Goal: Transaction & Acquisition: Purchase product/service

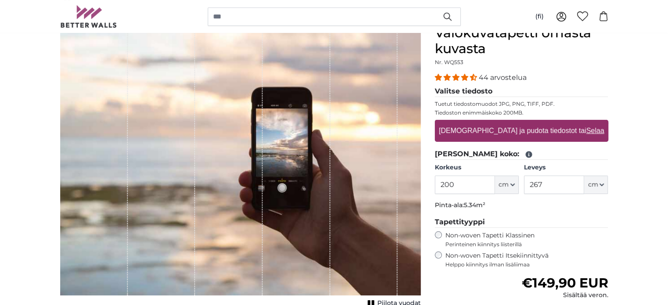
scroll to position [86, 0]
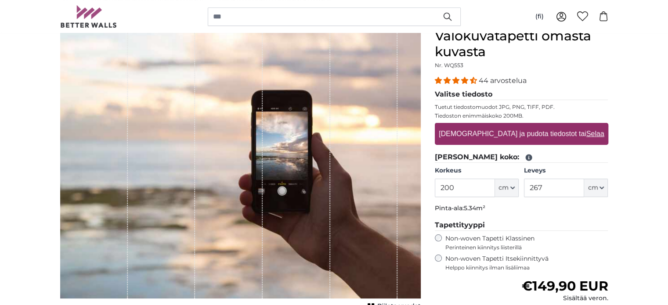
click at [555, 136] on label "[DEMOGRAPHIC_DATA] ja pudota tiedostot tai Selaa" at bounding box center [521, 134] width 172 height 18
click at [555, 126] on input "[DEMOGRAPHIC_DATA] ja pudota tiedostot tai Selaa" at bounding box center [521, 124] width 173 height 3
type input "**********"
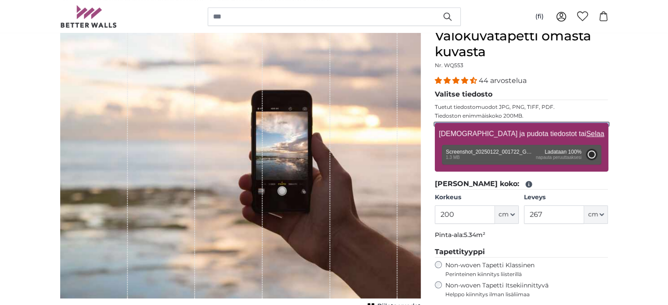
type input "157.8"
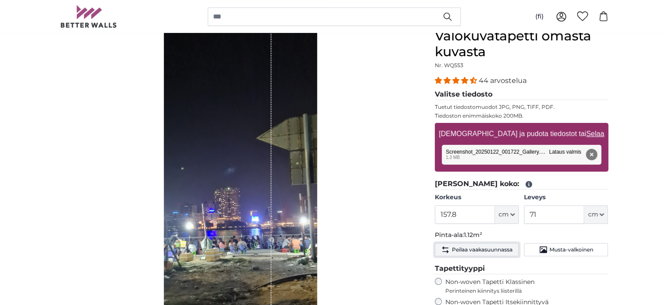
click at [487, 246] on span "Peilaa vaakasuunnassa" at bounding box center [481, 249] width 61 height 7
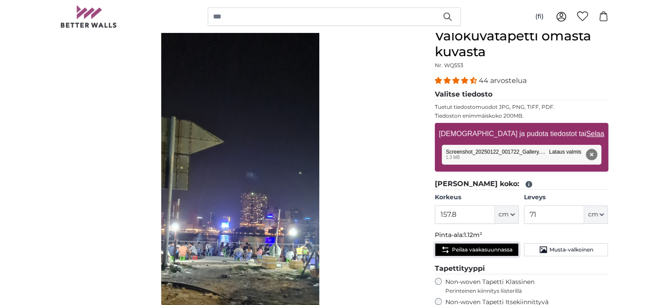
click at [487, 246] on span "Peilaa vaakasuunnassa" at bounding box center [481, 249] width 61 height 7
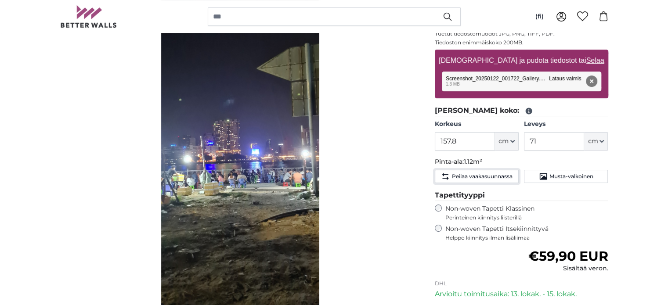
scroll to position [156, 0]
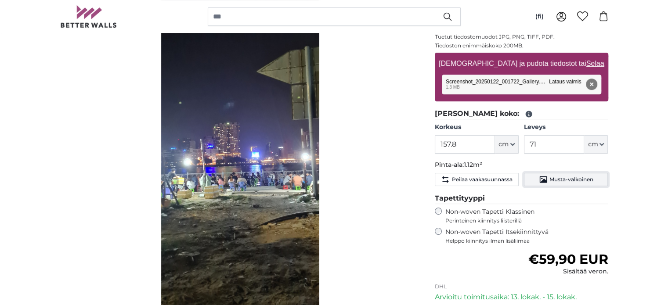
click at [580, 177] on span "Musta-valkoinen" at bounding box center [571, 179] width 44 height 7
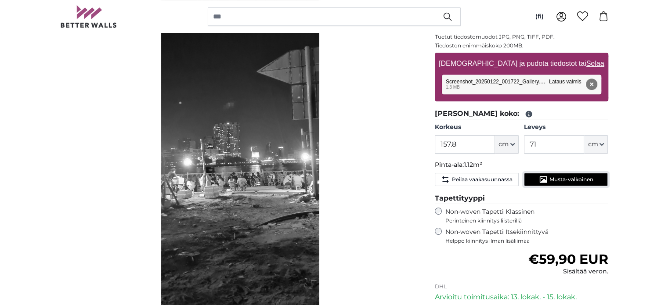
click at [565, 177] on span "Musta-valkoinen" at bounding box center [571, 179] width 44 height 7
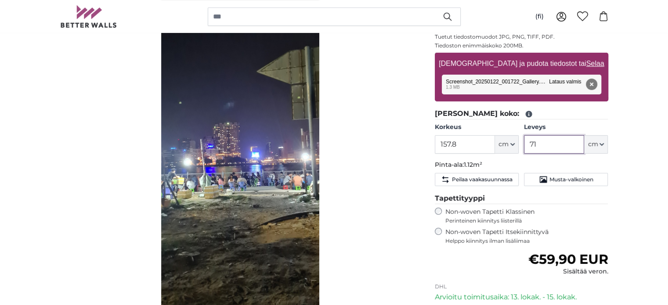
click at [539, 140] on input "71" at bounding box center [554, 144] width 60 height 18
type input "7"
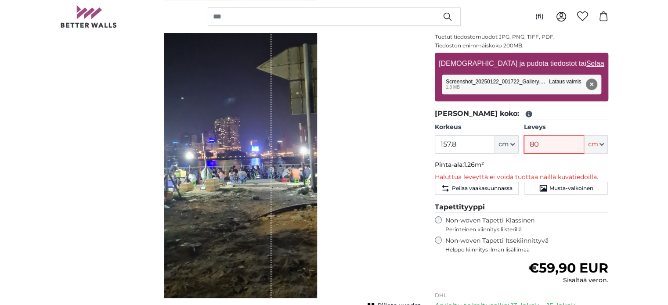
type input "8"
type input "71"
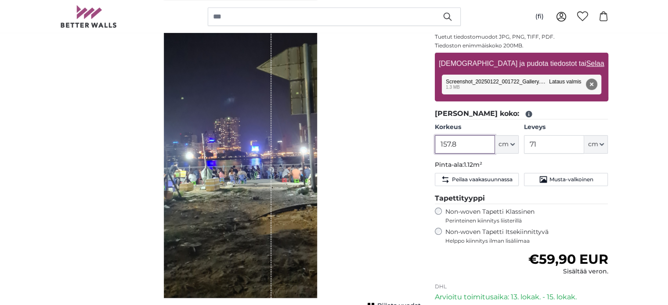
click at [455, 142] on input "157.8" at bounding box center [465, 144] width 60 height 18
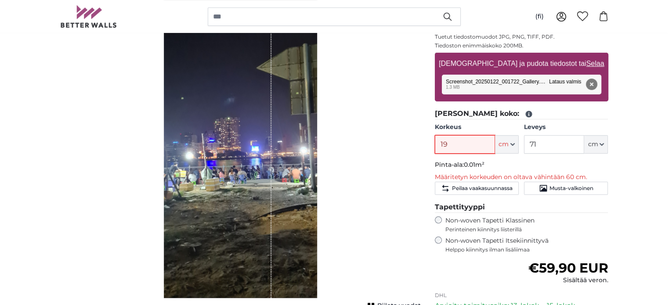
type input "190"
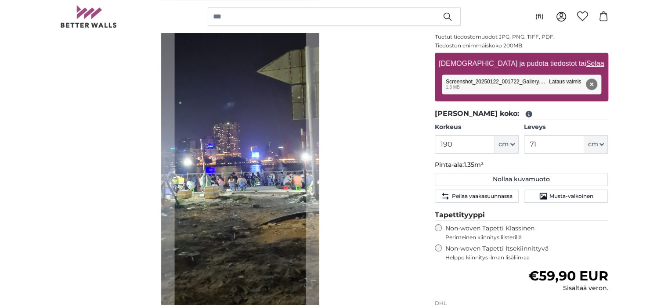
click at [512, 167] on p "Pinta-ala: 1.35m²" at bounding box center [521, 165] width 173 height 9
click at [467, 142] on input "190" at bounding box center [465, 144] width 60 height 18
click at [498, 161] on p "Pinta-ala: 1.35m²" at bounding box center [521, 165] width 173 height 9
click at [476, 144] on input "190,1" at bounding box center [465, 144] width 60 height 18
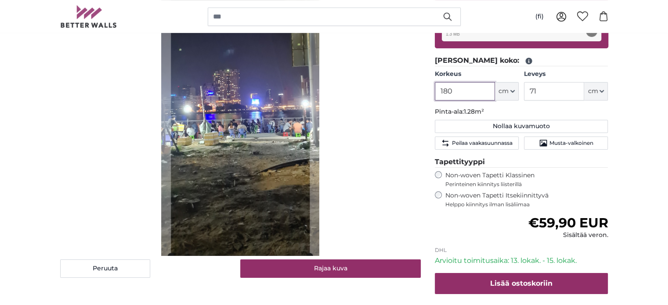
scroll to position [194, 0]
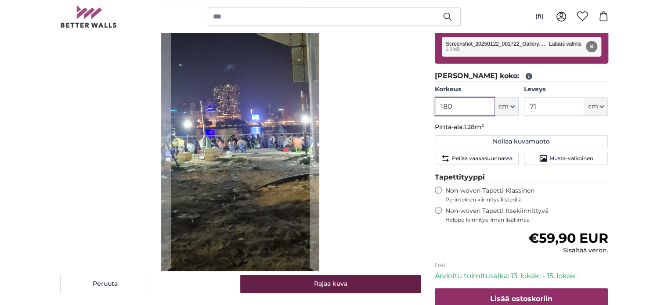
type input "180"
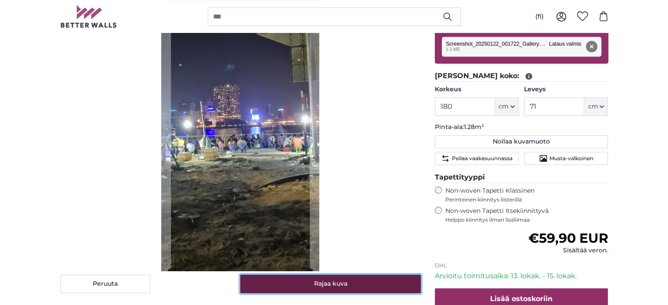
click at [318, 286] on button "Rajaa kuva" at bounding box center [330, 284] width 180 height 18
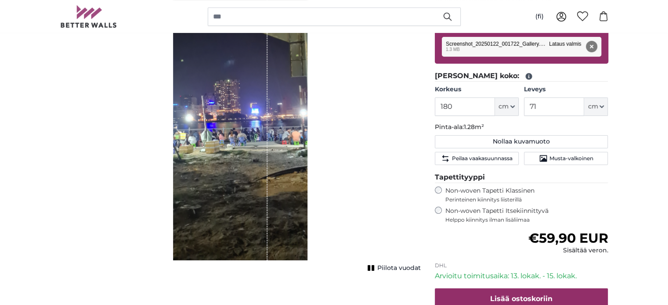
click at [377, 265] on span "Piilota vuodat" at bounding box center [398, 268] width 43 height 9
click at [592, 49] on button "Poista" at bounding box center [590, 46] width 11 height 11
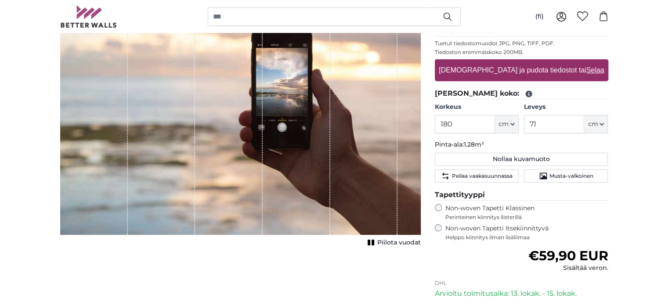
scroll to position [126, 0]
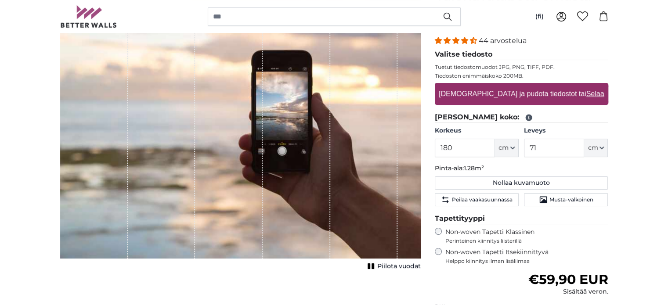
click at [586, 94] on u "Selaa" at bounding box center [595, 93] width 18 height 7
click at [559, 86] on input "[DEMOGRAPHIC_DATA] ja pudota tiedostot tai Selaa" at bounding box center [521, 84] width 173 height 3
type input "**********"
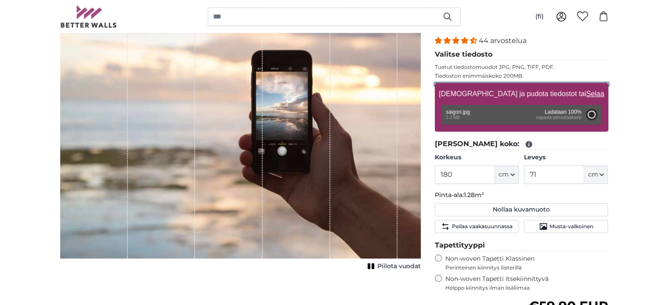
type input "157.8"
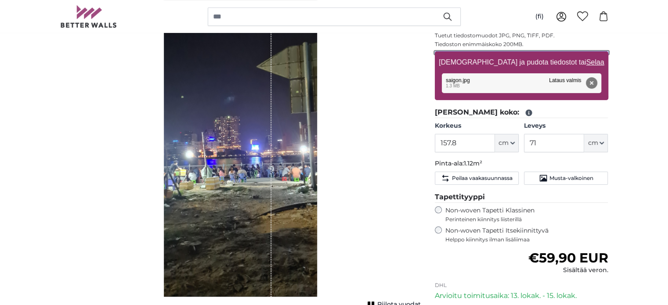
scroll to position [155, 0]
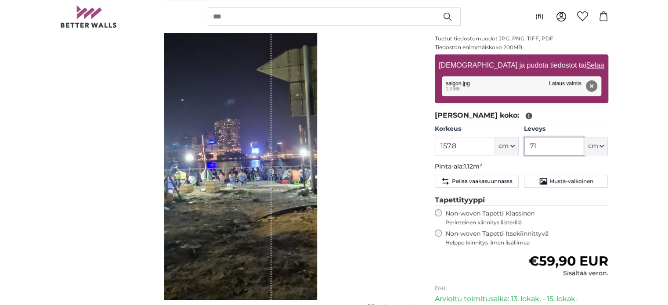
click at [545, 145] on input "71" at bounding box center [554, 146] width 60 height 18
type input "7"
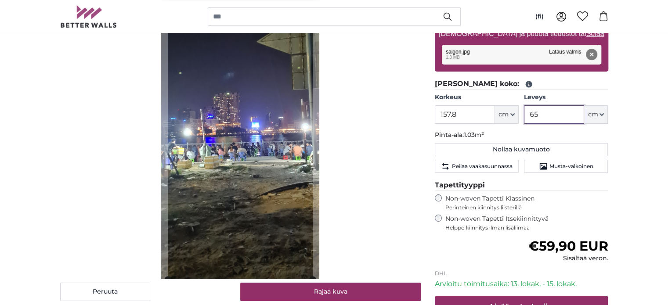
scroll to position [213, 0]
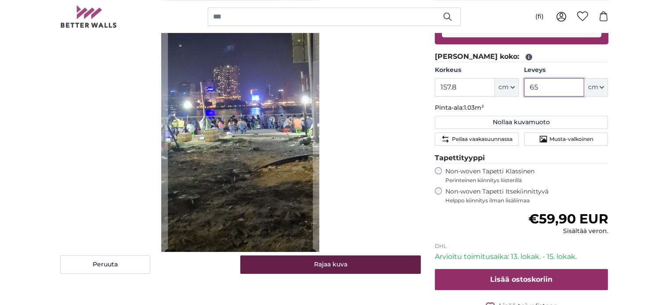
type input "65"
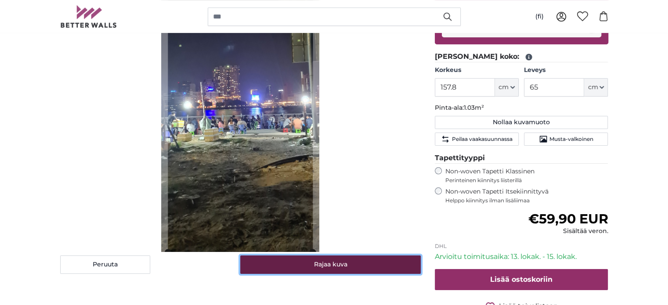
click at [359, 260] on button "Rajaa kuva" at bounding box center [330, 265] width 180 height 18
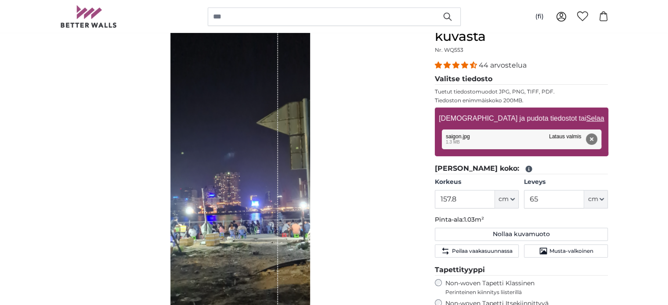
scroll to position [61, 0]
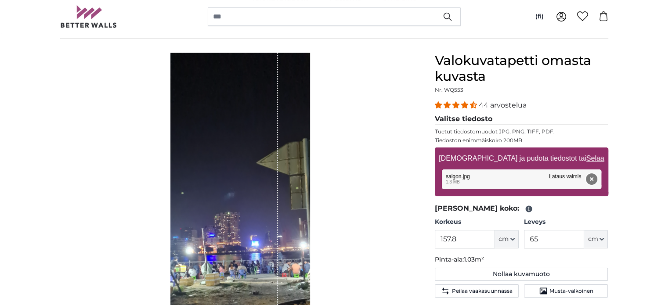
click at [589, 179] on button "Poista" at bounding box center [590, 178] width 11 height 11
